Goal: Use online tool/utility

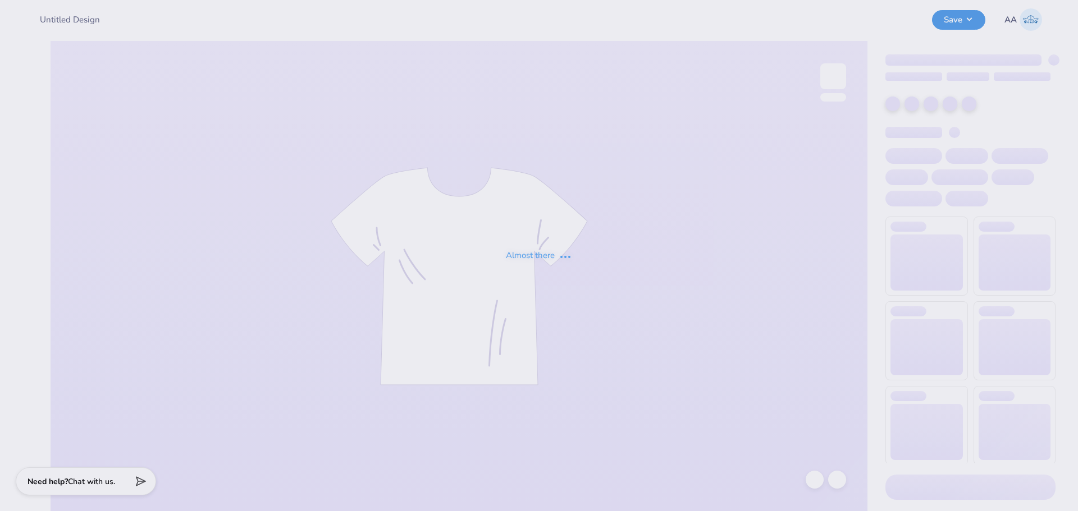
type input "No Edit_1"
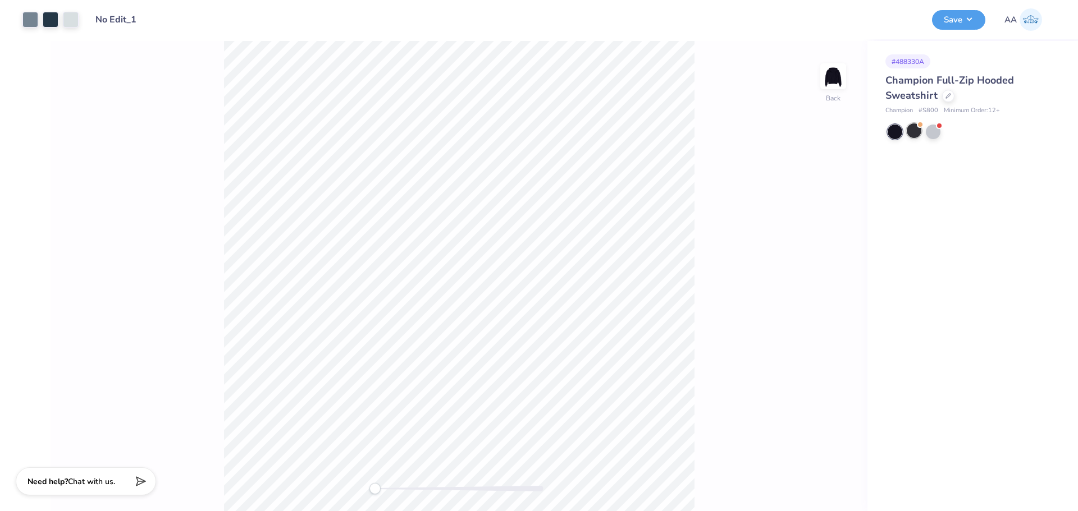
click at [912, 135] on div at bounding box center [914, 131] width 15 height 15
click at [941, 135] on div at bounding box center [972, 132] width 168 height 15
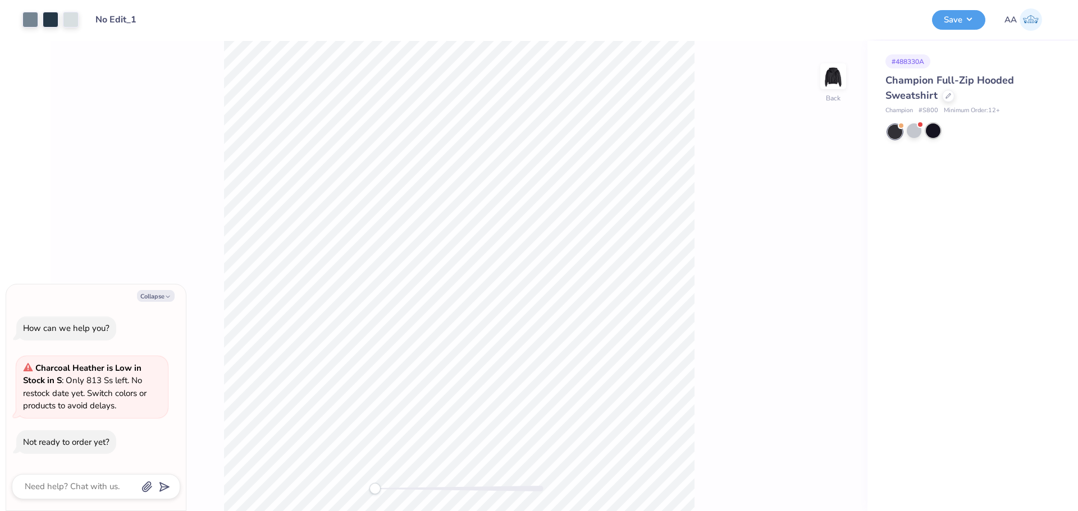
click at [937, 135] on div at bounding box center [933, 131] width 15 height 15
click at [898, 135] on div at bounding box center [895, 132] width 15 height 15
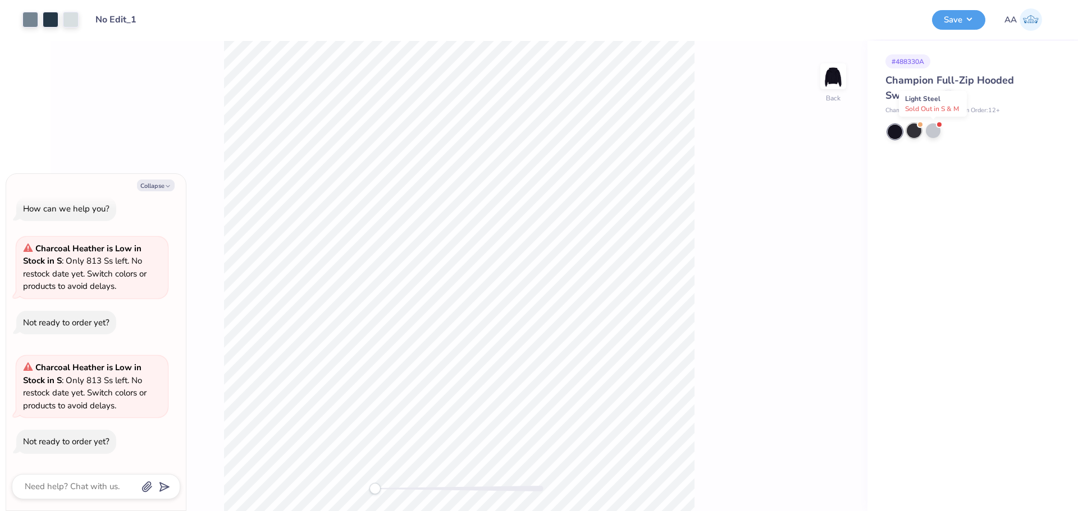
click at [935, 134] on div at bounding box center [933, 131] width 15 height 15
click at [931, 133] on div at bounding box center [933, 131] width 15 height 15
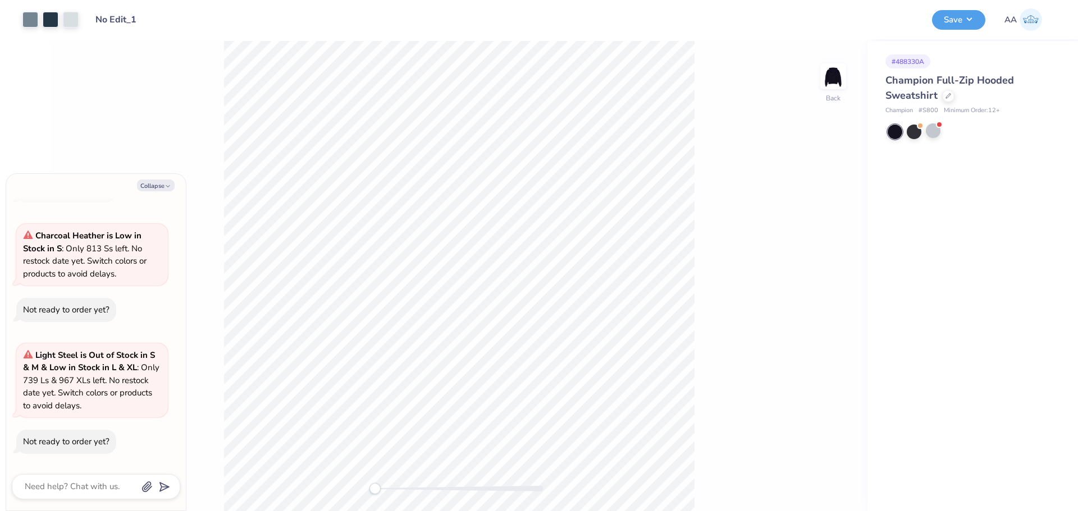
type textarea "x"
